Goal: Navigation & Orientation: Find specific page/section

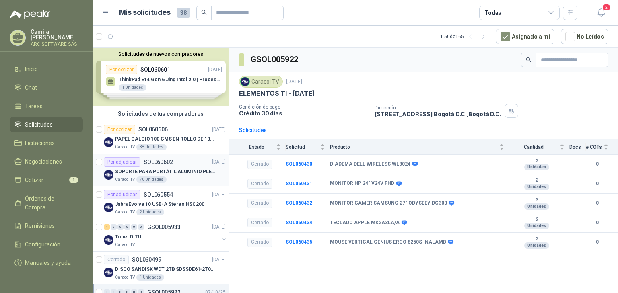
click at [171, 173] on p "SOPORTE PARA PORTÁTIL ALUMINIO PLEGABLE VTA" at bounding box center [165, 172] width 100 height 8
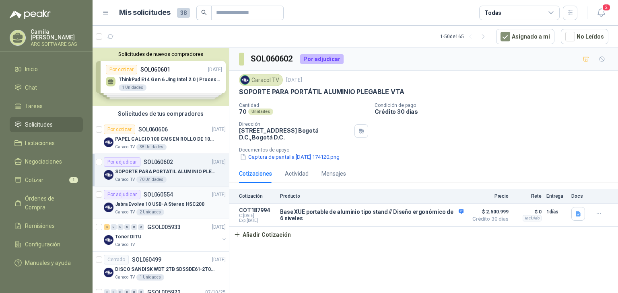
click at [178, 204] on p "Jabra Evolve 10 USB-A Stereo HSC200" at bounding box center [159, 205] width 89 height 8
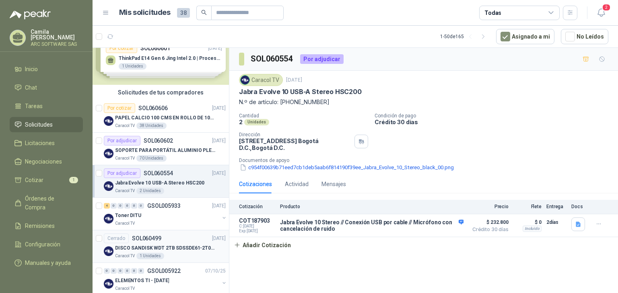
scroll to position [32, 0]
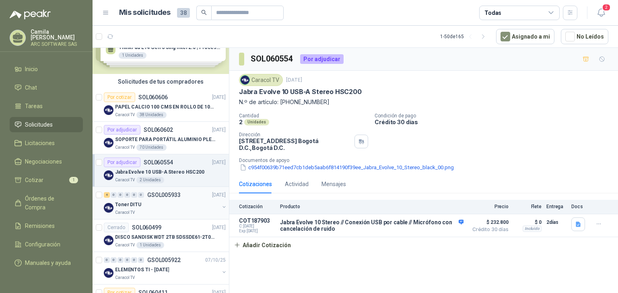
click at [161, 203] on div "Toner DITU" at bounding box center [167, 205] width 104 height 10
